Goal: Task Accomplishment & Management: Manage account settings

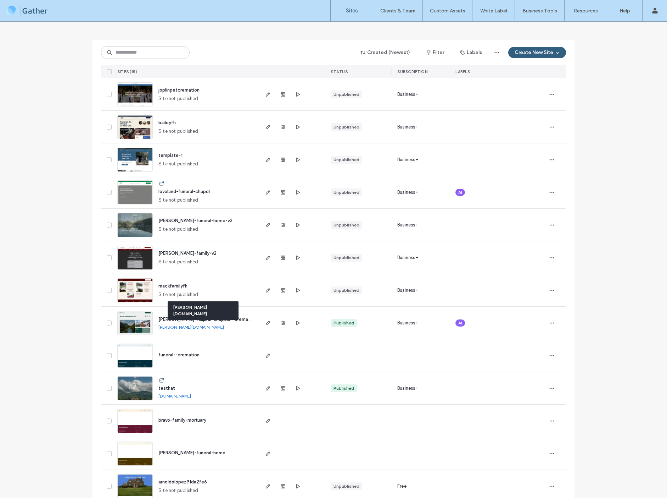
scroll to position [29, 0]
click at [297, 192] on use "button" at bounding box center [299, 192] width 4 height 4
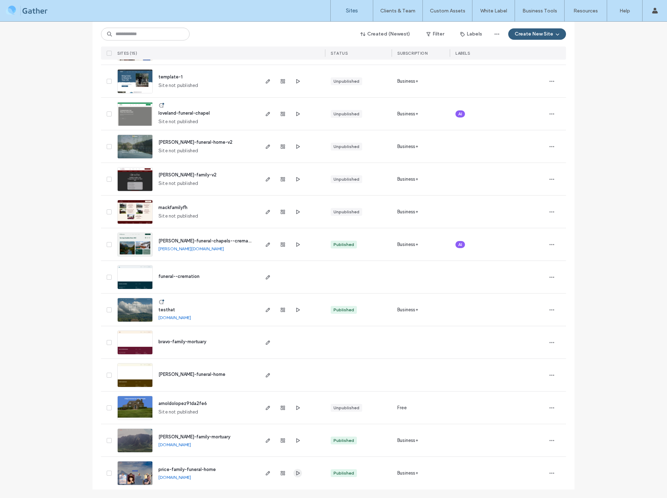
click at [295, 472] on icon "button" at bounding box center [298, 473] width 6 height 6
click at [265, 473] on icon "button" at bounding box center [268, 473] width 6 height 6
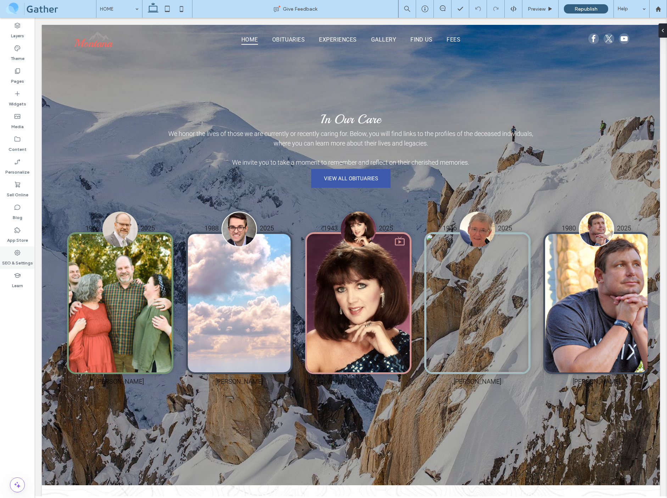
click at [19, 253] on icon at bounding box center [17, 252] width 7 height 7
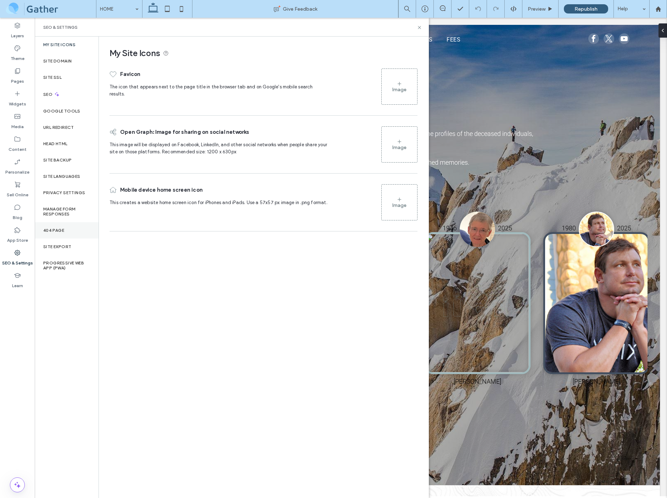
click at [53, 231] on label "404 Page" at bounding box center [53, 230] width 21 height 5
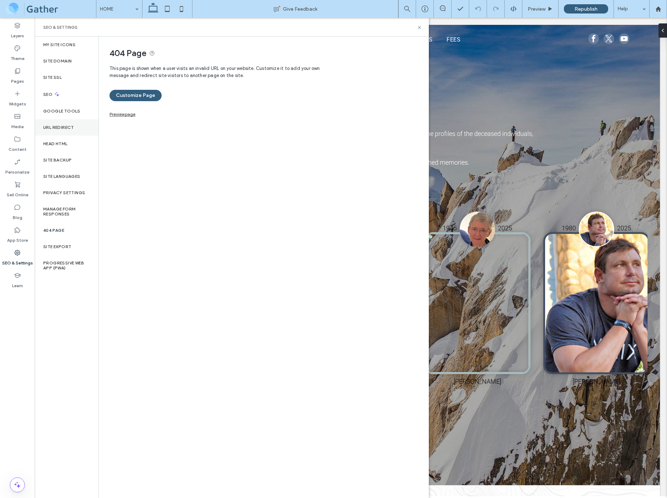
click at [56, 131] on div "URL Redirect" at bounding box center [67, 127] width 64 height 16
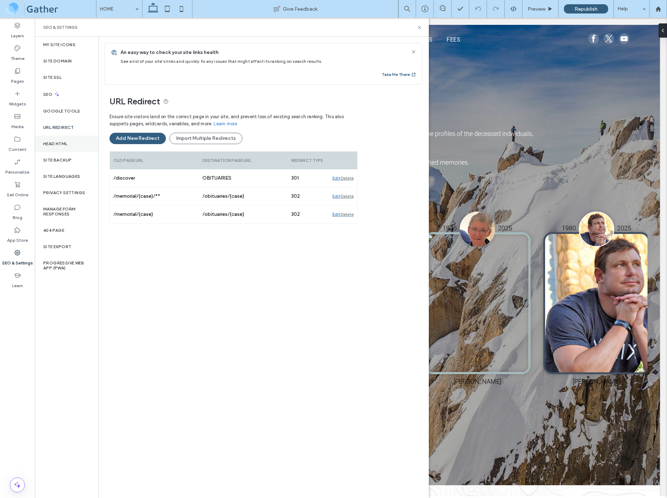
click at [57, 143] on label "Head HTML" at bounding box center [55, 143] width 24 height 5
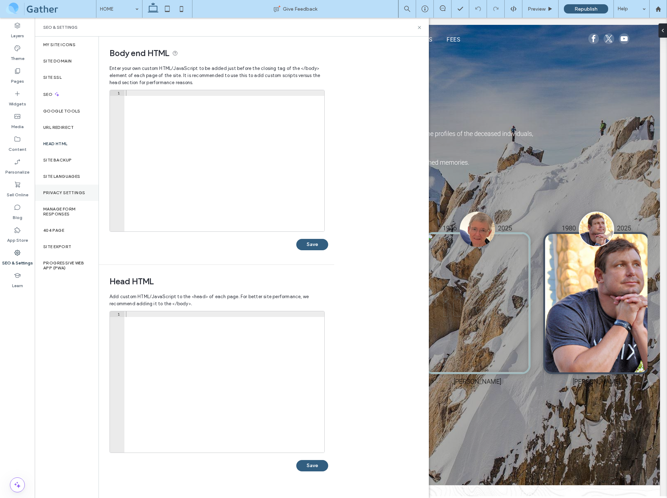
click at [78, 193] on label "Privacy Settings" at bounding box center [64, 192] width 42 height 5
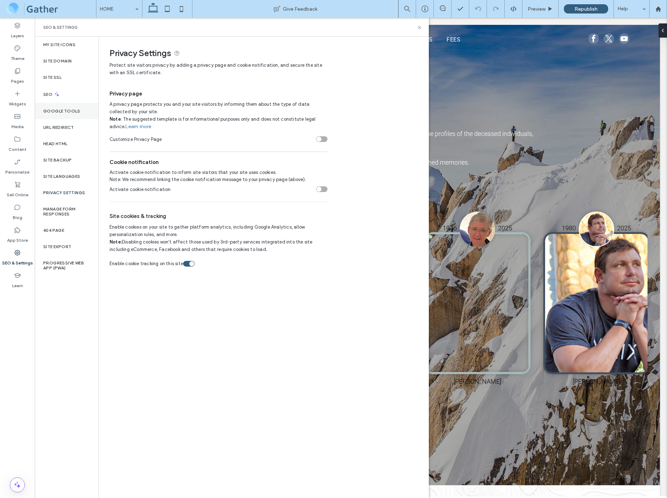
click at [60, 113] on label "Google Tools" at bounding box center [61, 111] width 37 height 5
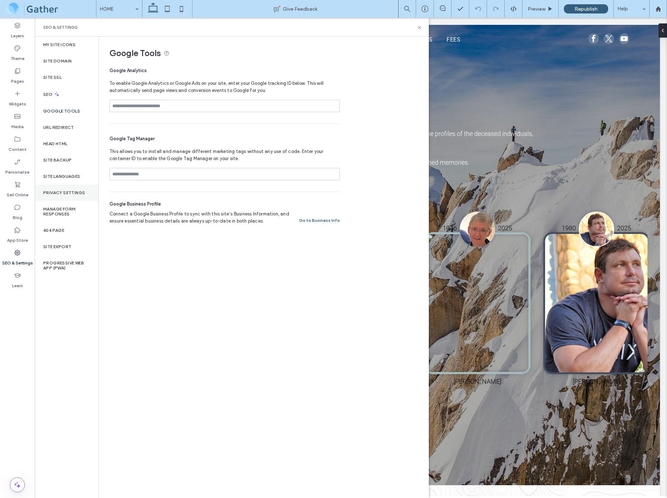
click at [62, 190] on label "Privacy Settings" at bounding box center [64, 192] width 42 height 5
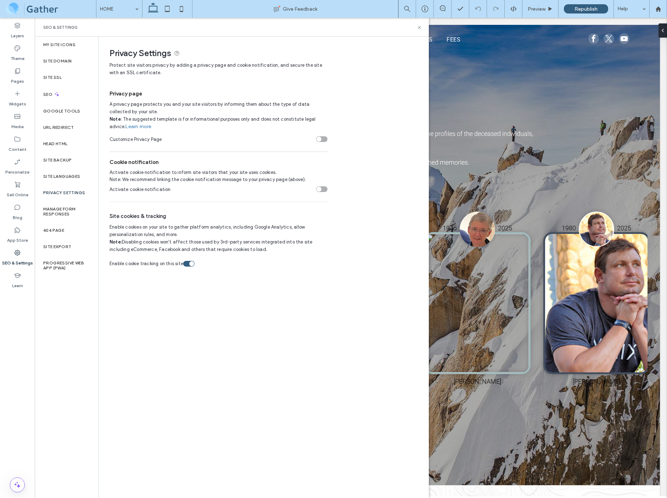
click at [16, 10] on span at bounding box center [50, 9] width 91 height 14
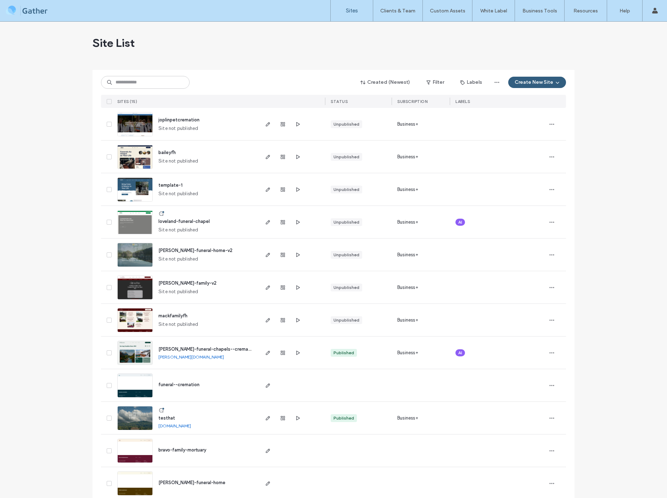
scroll to position [108, 0]
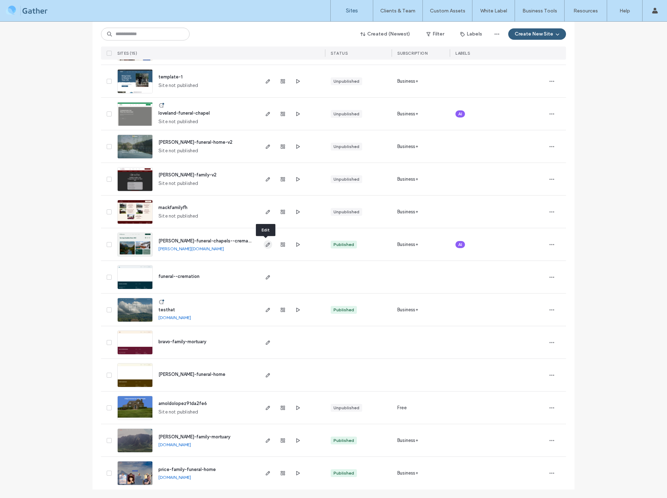
click at [267, 244] on use "button" at bounding box center [268, 244] width 4 height 4
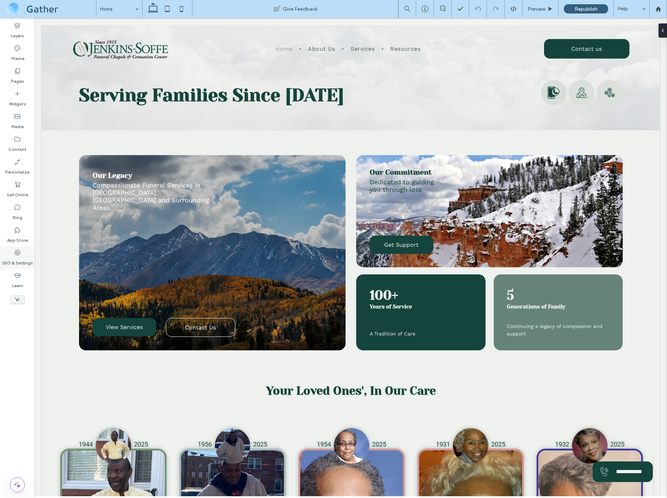
click at [17, 257] on label "SEO & Settings" at bounding box center [17, 261] width 31 height 10
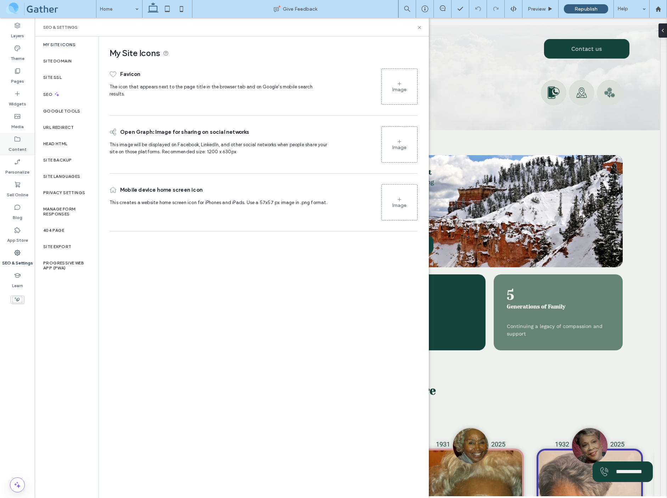
click at [18, 143] on label "Content" at bounding box center [18, 148] width 18 height 10
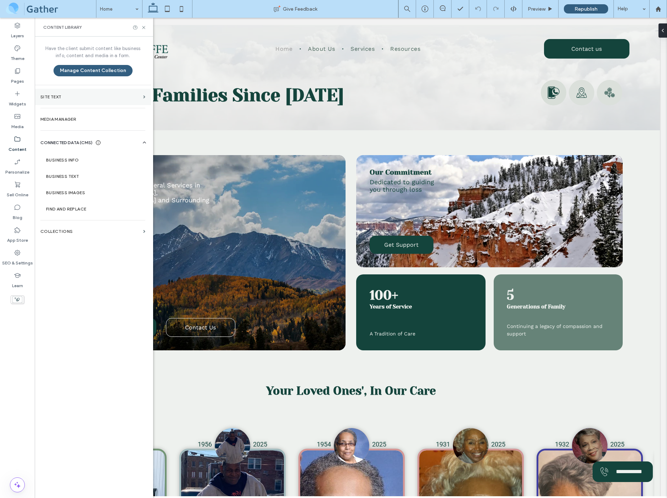
click at [134, 97] on label "Site Text" at bounding box center [90, 96] width 100 height 5
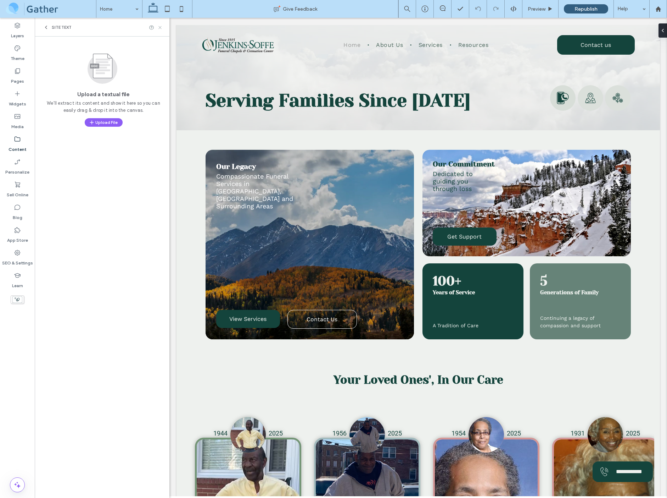
click at [160, 26] on icon at bounding box center [159, 27] width 5 height 5
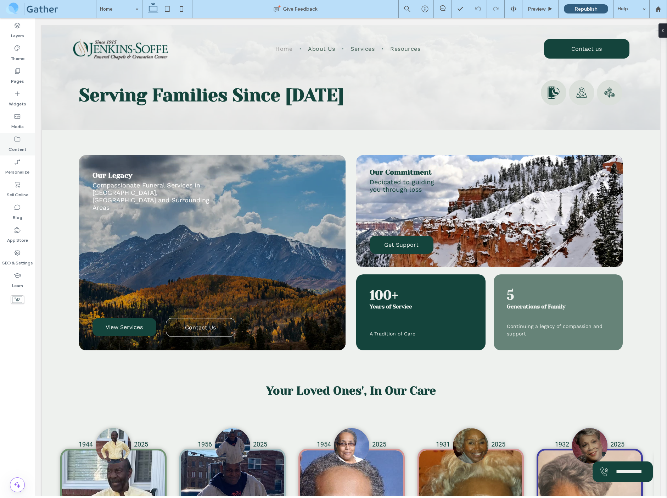
click at [17, 142] on icon at bounding box center [17, 138] width 7 height 7
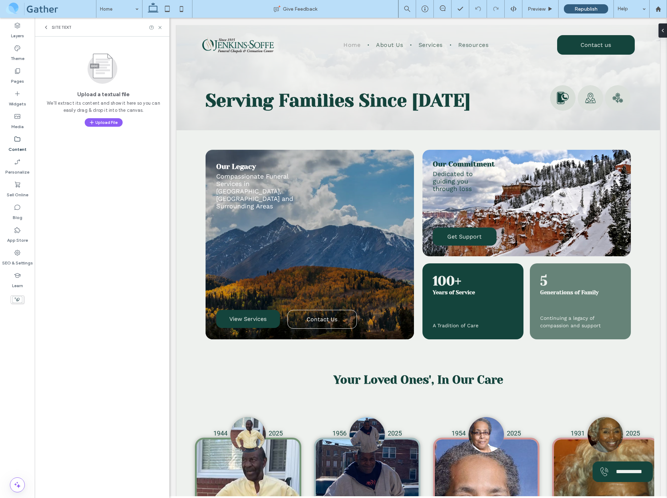
click at [46, 27] on icon at bounding box center [46, 27] width 6 height 6
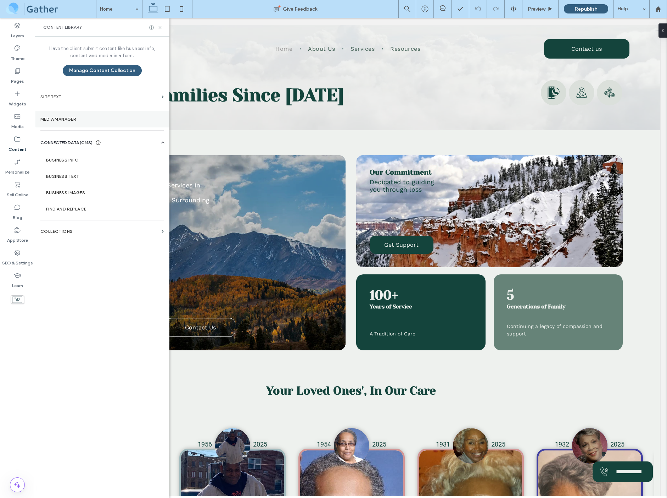
click at [71, 117] on label "Media Manager" at bounding box center [101, 119] width 123 height 5
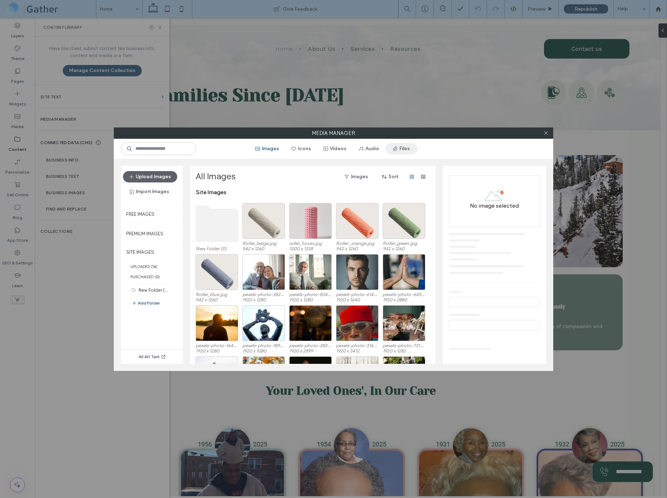
click at [404, 149] on button "Files" at bounding box center [402, 148] width 32 height 11
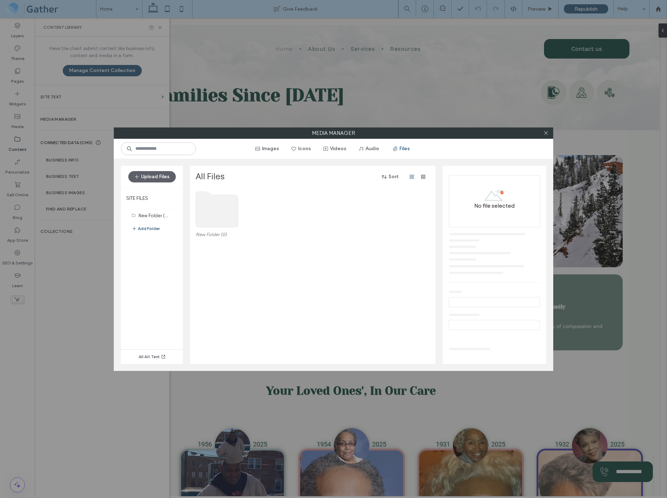
click at [549, 133] on div at bounding box center [546, 133] width 11 height 11
click at [546, 133] on icon at bounding box center [546, 132] width 5 height 5
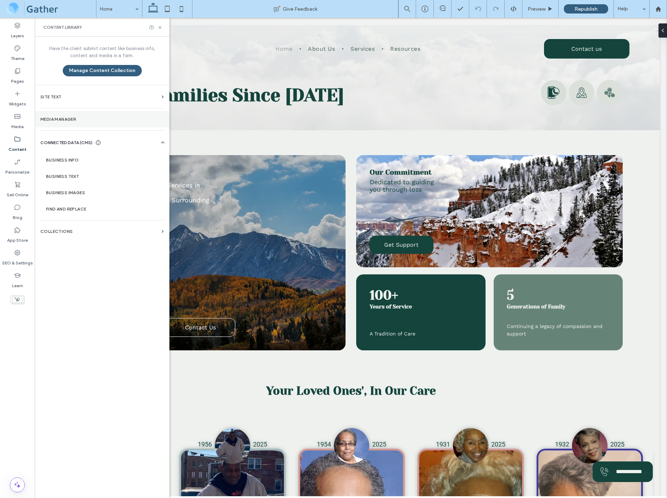
click at [63, 121] on label "Media Manager" at bounding box center [101, 119] width 123 height 5
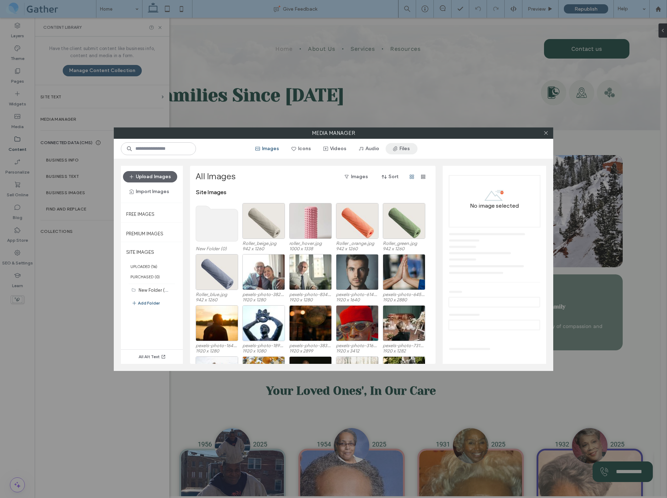
click at [406, 148] on button "Files" at bounding box center [402, 148] width 32 height 11
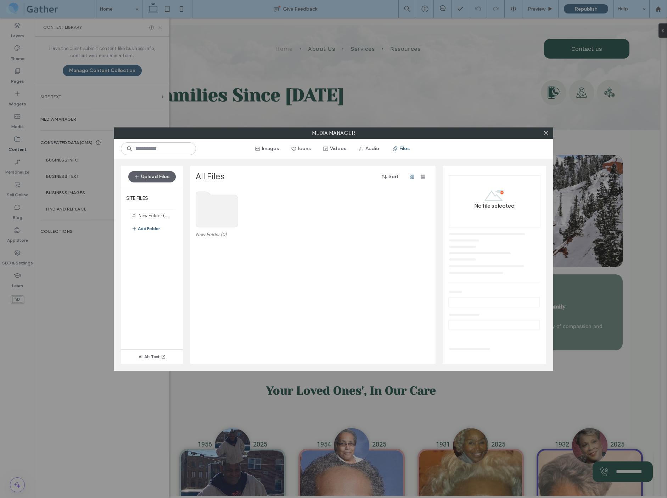
click at [241, 276] on div "New Folder (0)" at bounding box center [315, 276] width 238 height 175
click at [547, 133] on icon at bounding box center [546, 132] width 5 height 5
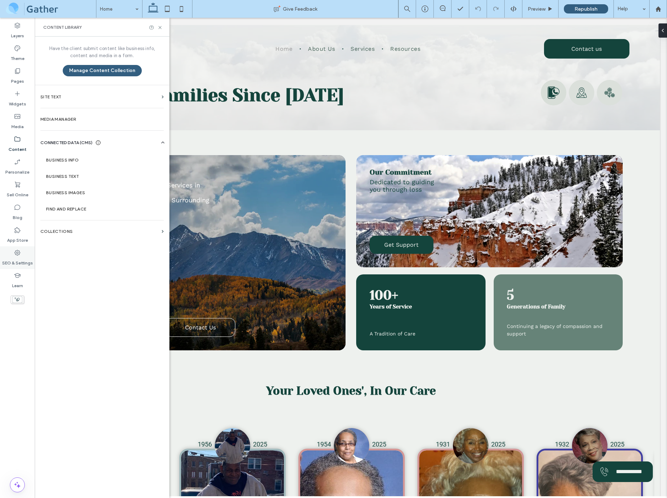
click at [22, 259] on label "SEO & Settings" at bounding box center [17, 261] width 31 height 10
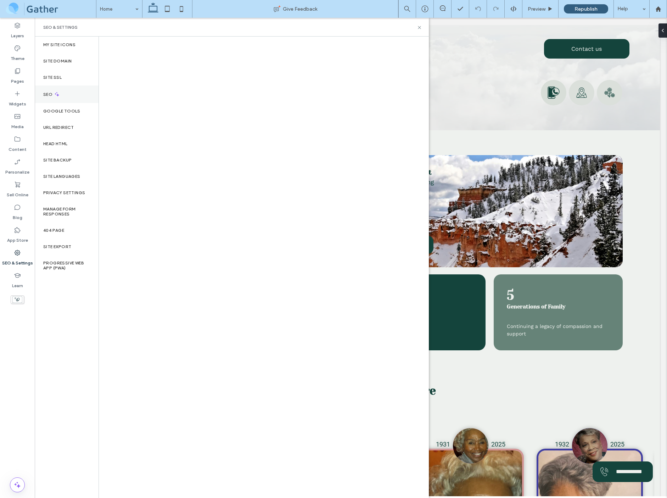
click at [47, 96] on div "SEO" at bounding box center [67, 93] width 64 height 17
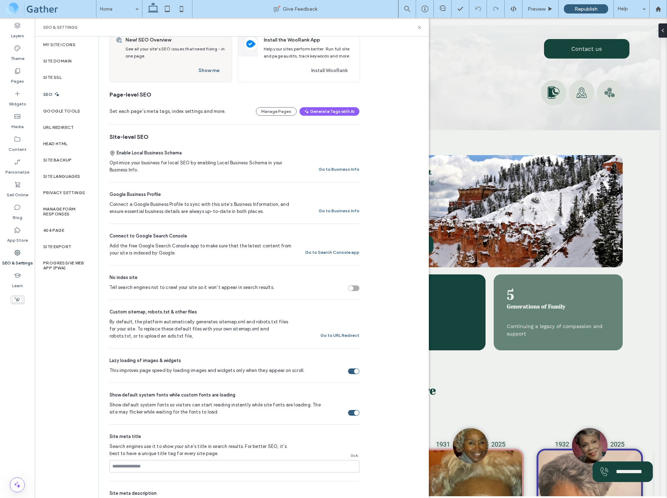
scroll to position [167, 0]
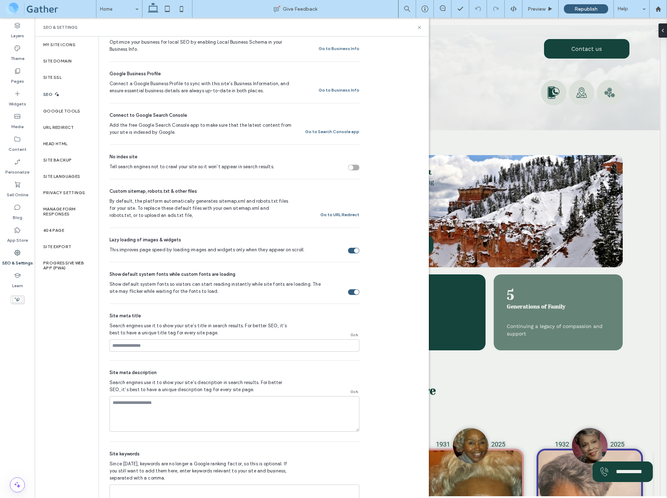
click at [348, 215] on button "Go to URL Redirect" at bounding box center [340, 214] width 39 height 9
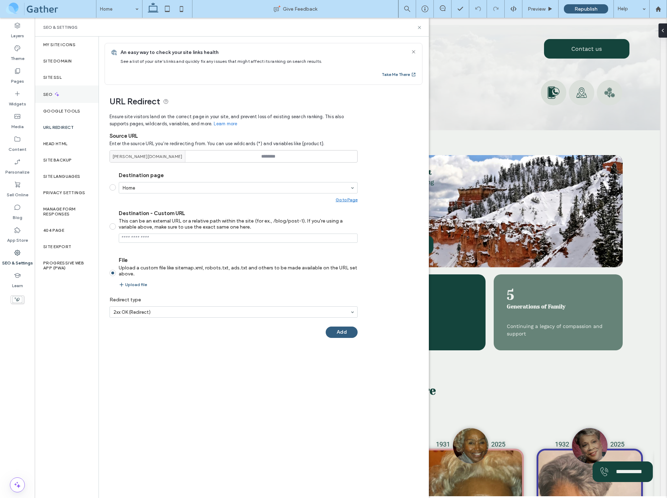
click at [55, 98] on div "SEO" at bounding box center [67, 93] width 64 height 17
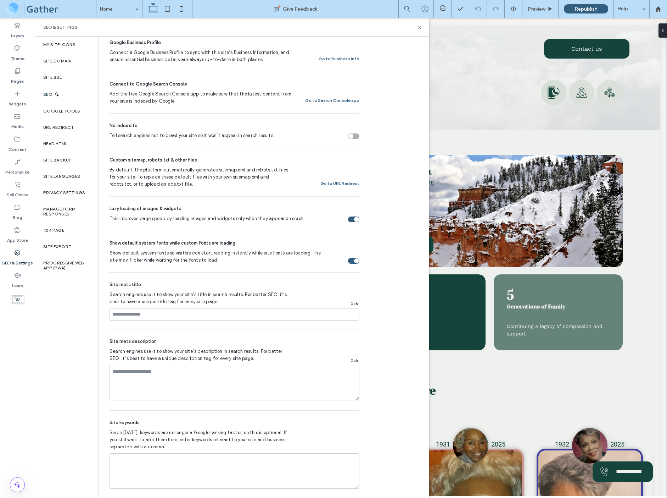
scroll to position [197, 0]
click at [134, 175] on span "By default, the platform automatically generates sitemap.xml and robots.txt fil…" at bounding box center [201, 178] width 182 height 21
drag, startPoint x: 139, startPoint y: 172, endPoint x: 254, endPoint y: 183, distance: 115.8
click at [245, 185] on span "By default, the platform automatically generates sitemap.xml and robots.txt fil…" at bounding box center [201, 178] width 182 height 21
drag, startPoint x: 294, startPoint y: 180, endPoint x: 284, endPoint y: 179, distance: 10.7
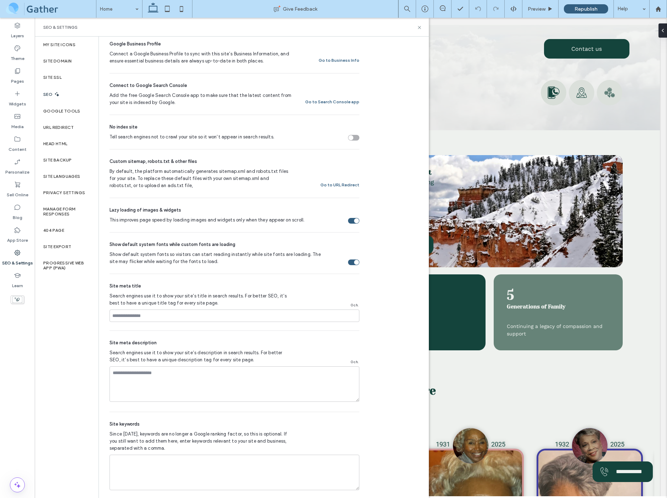
click at [294, 179] on div "By default, the platform automatically generates sitemap.xml and robots.txt fil…" at bounding box center [235, 178] width 250 height 21
click at [341, 185] on button "Go to URL Redirect" at bounding box center [340, 185] width 39 height 9
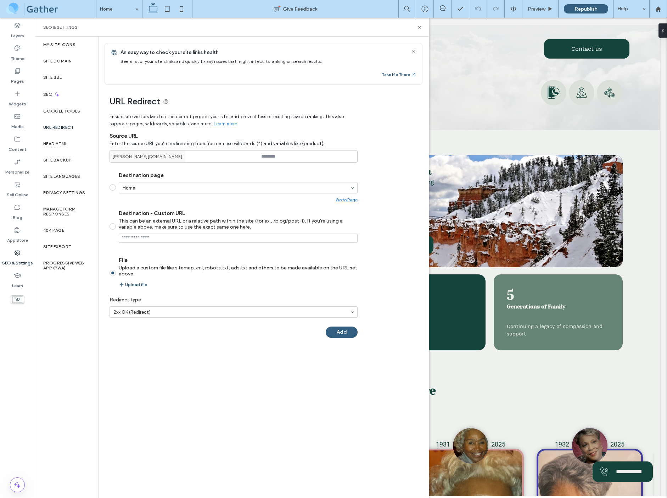
click at [6, 11] on span at bounding box center [50, 9] width 91 height 14
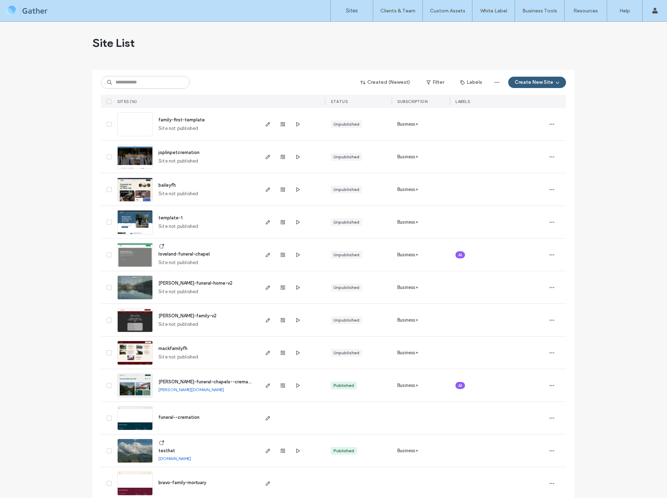
scroll to position [141, 0]
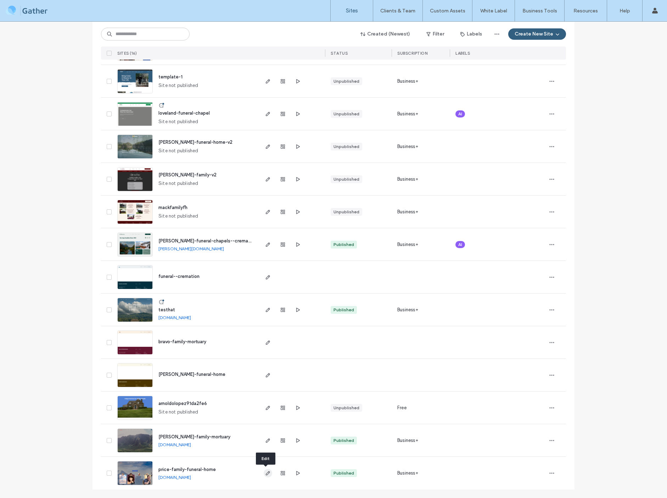
click at [266, 473] on use "button" at bounding box center [268, 473] width 4 height 4
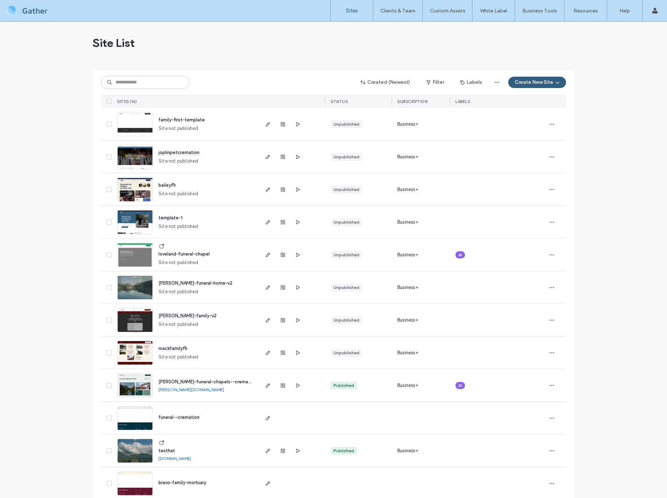
scroll to position [141, 0]
